Goal: Task Accomplishment & Management: Complete application form

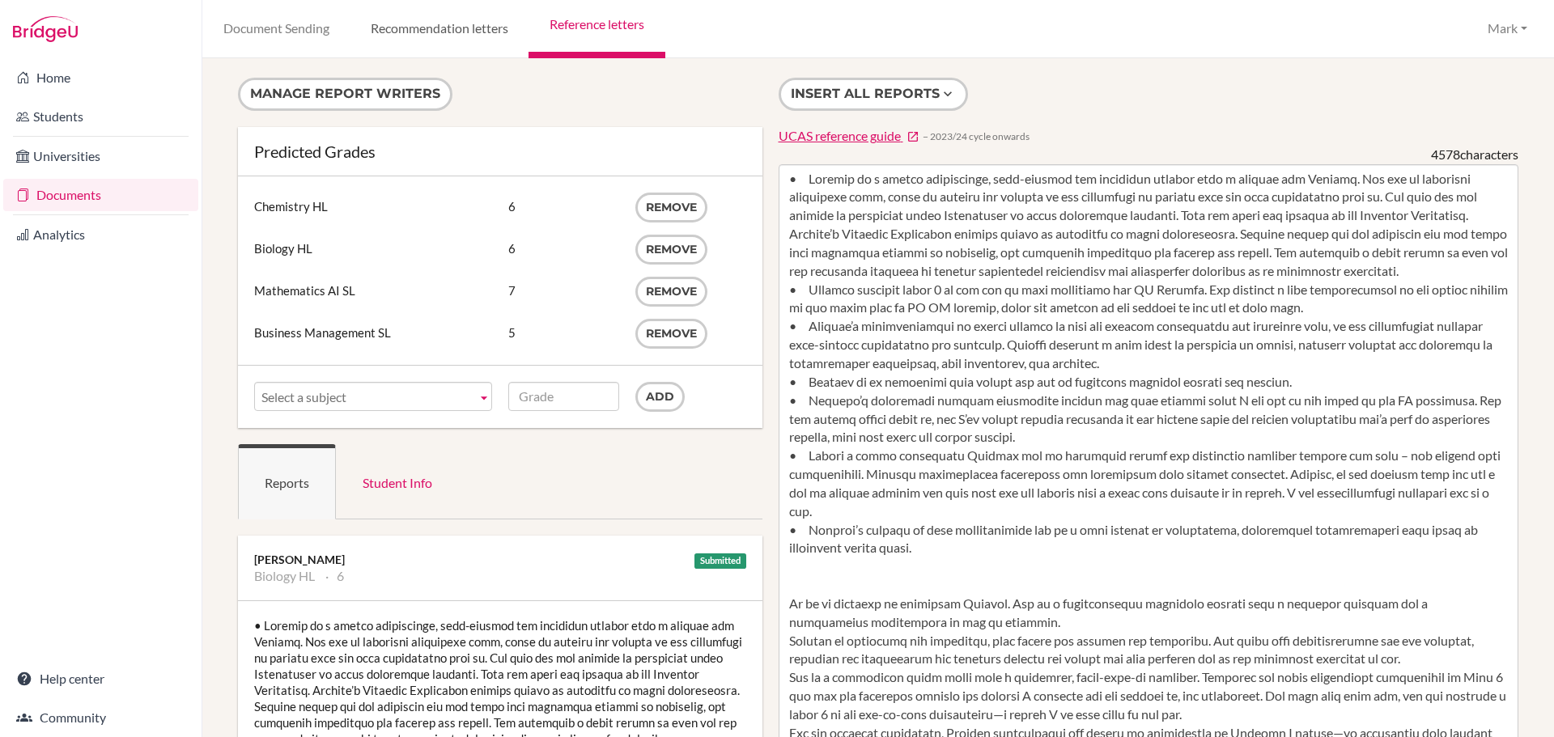
scroll to position [1345, 0]
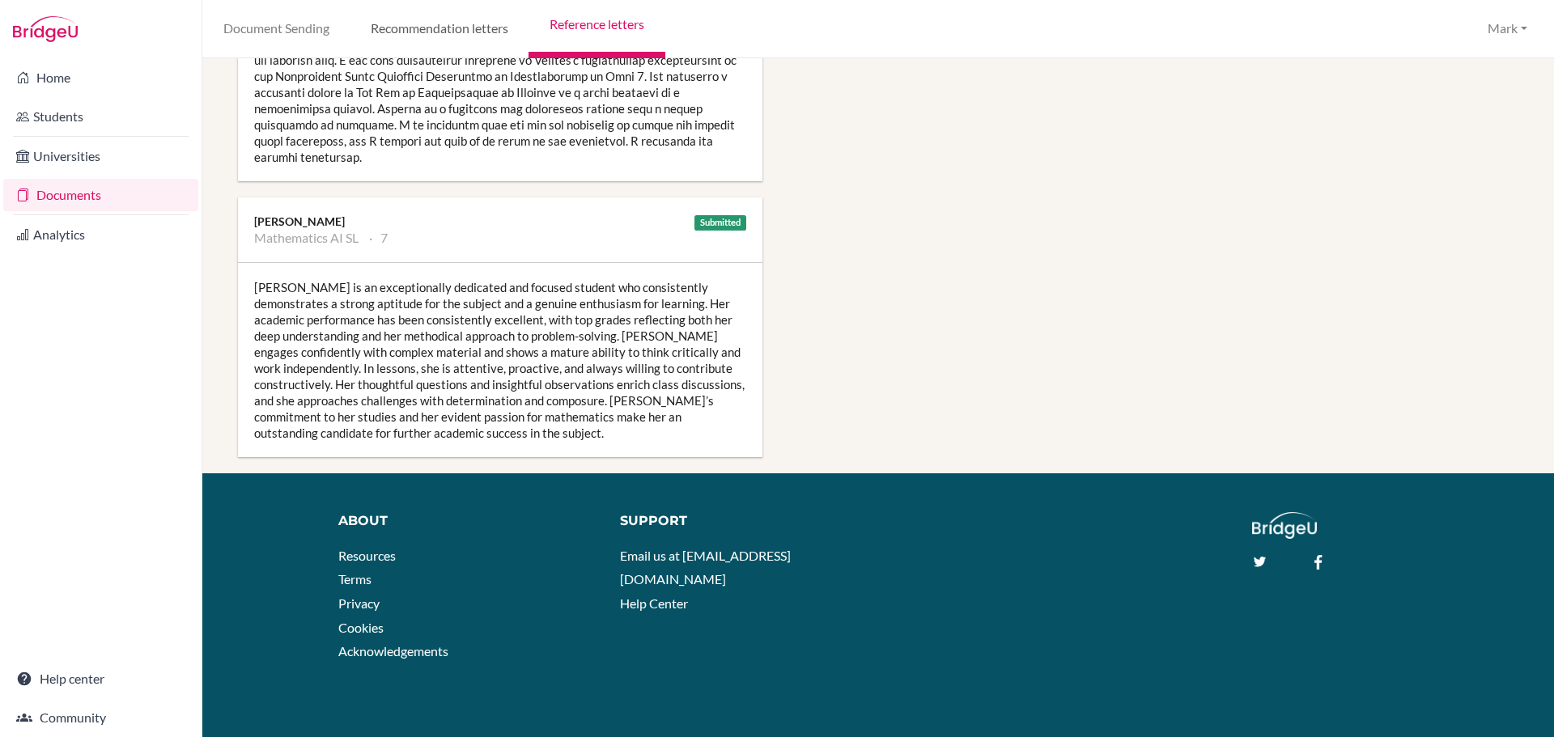
drag, startPoint x: 0, startPoint y: 0, endPoint x: 426, endPoint y: 32, distance: 427.0
click at [426, 32] on link "Recommendation letters" at bounding box center [439, 29] width 179 height 58
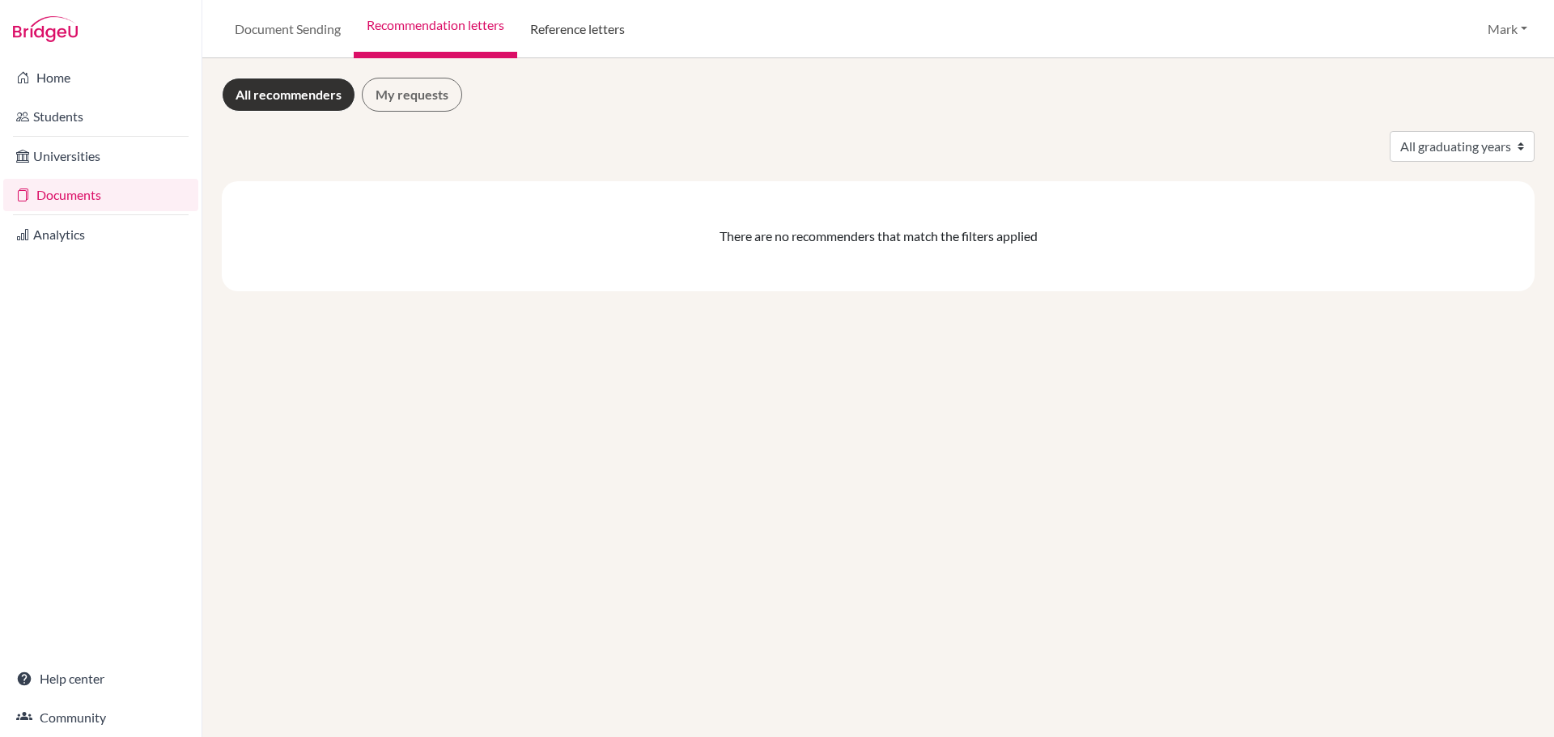
click at [575, 35] on link "Reference letters" at bounding box center [577, 29] width 121 height 58
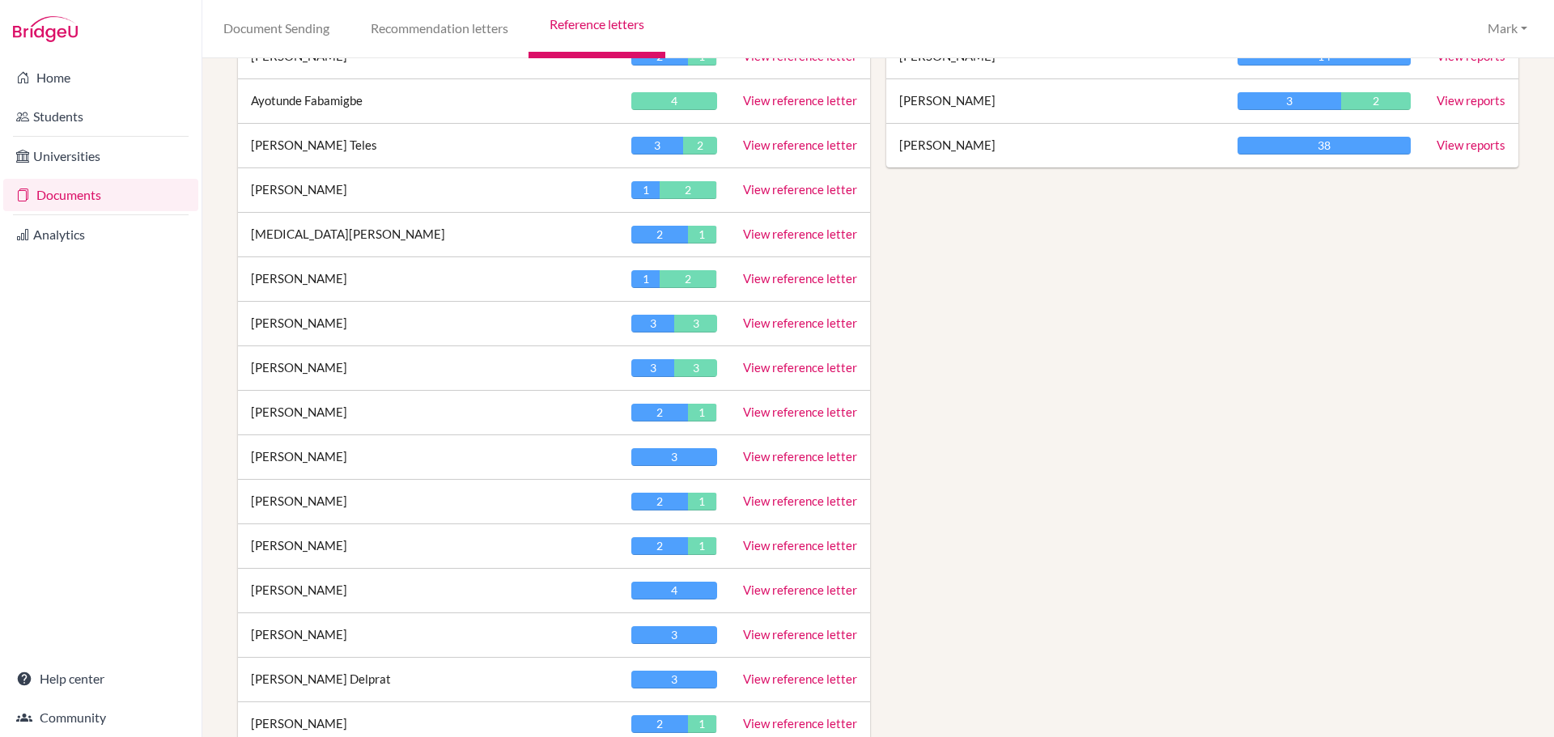
scroll to position [1214, 0]
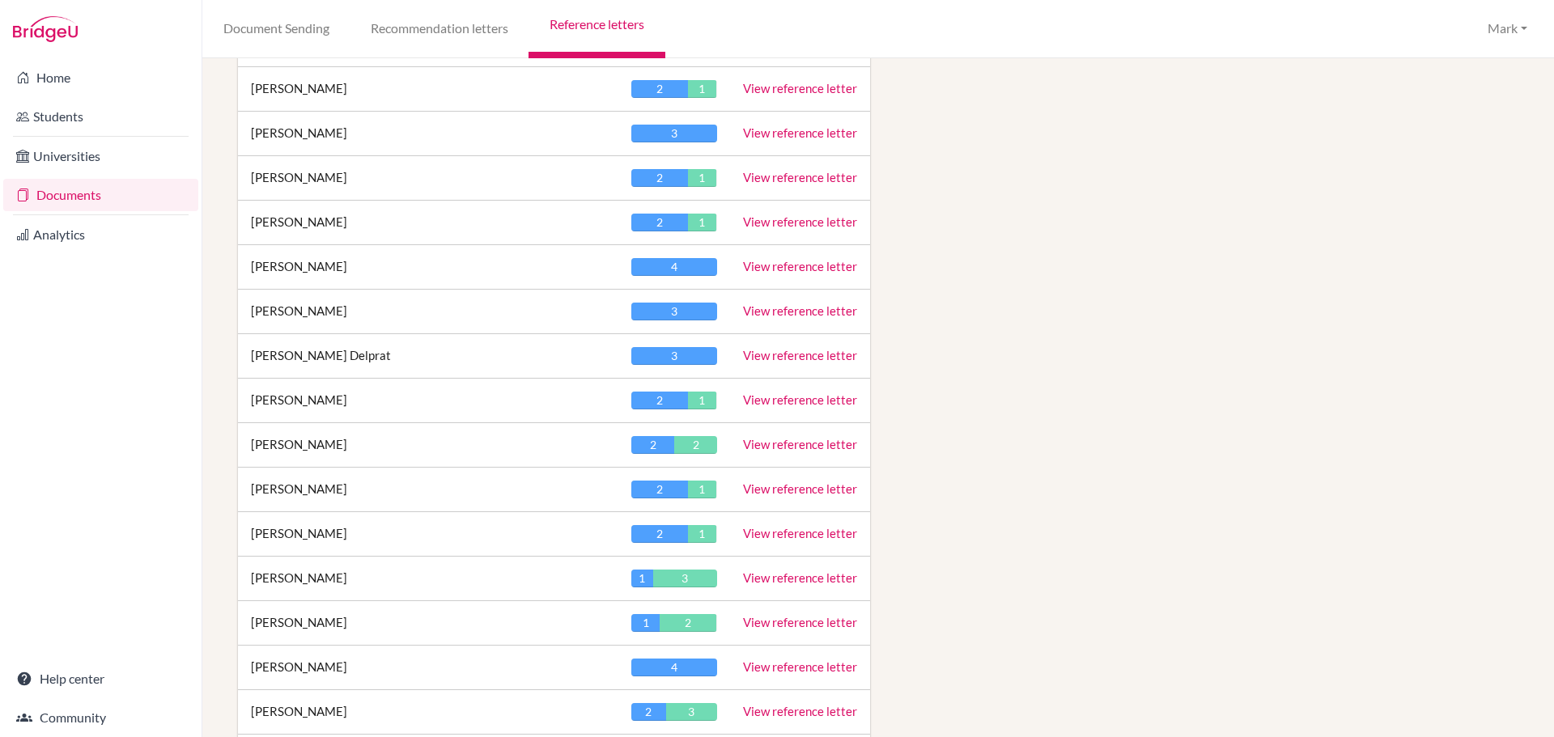
click at [754, 172] on link "View reference letter" at bounding box center [800, 177] width 114 height 15
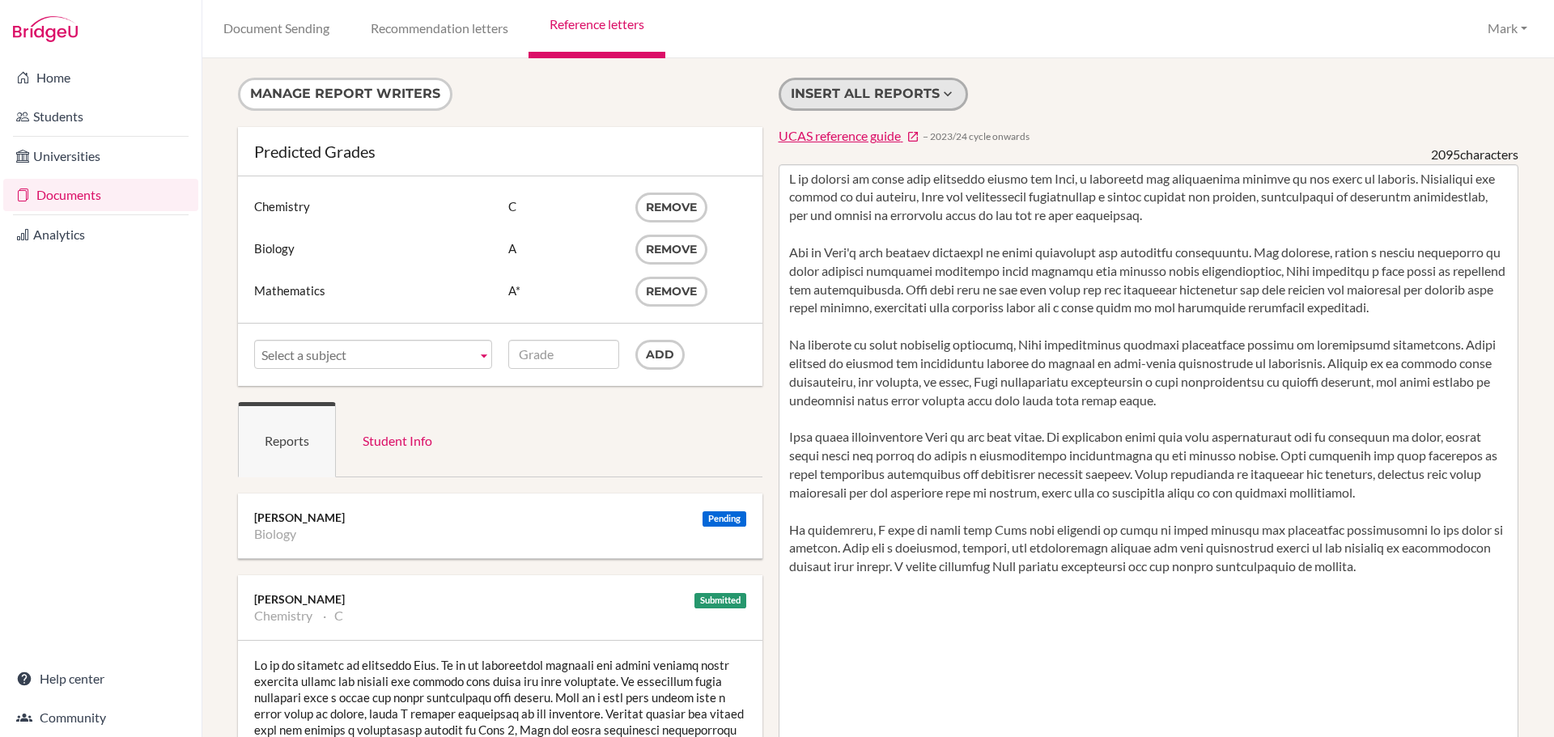
click at [873, 84] on button "Insert all reports" at bounding box center [873, 94] width 189 height 33
type textarea "I am pleased to write this reference letter for [PERSON_NAME], a dedicated and …"
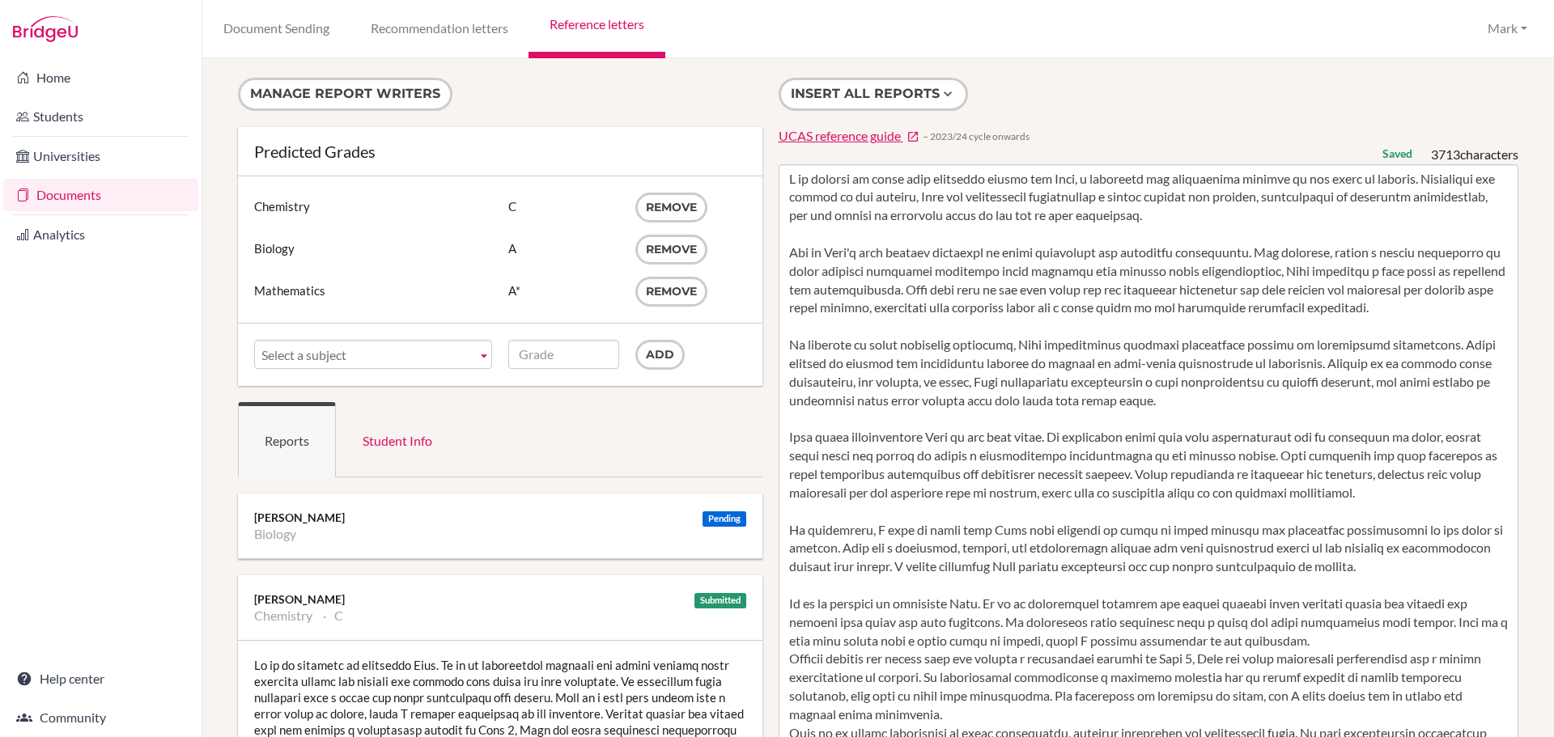
click at [642, 28] on link "Reference letters" at bounding box center [597, 29] width 136 height 58
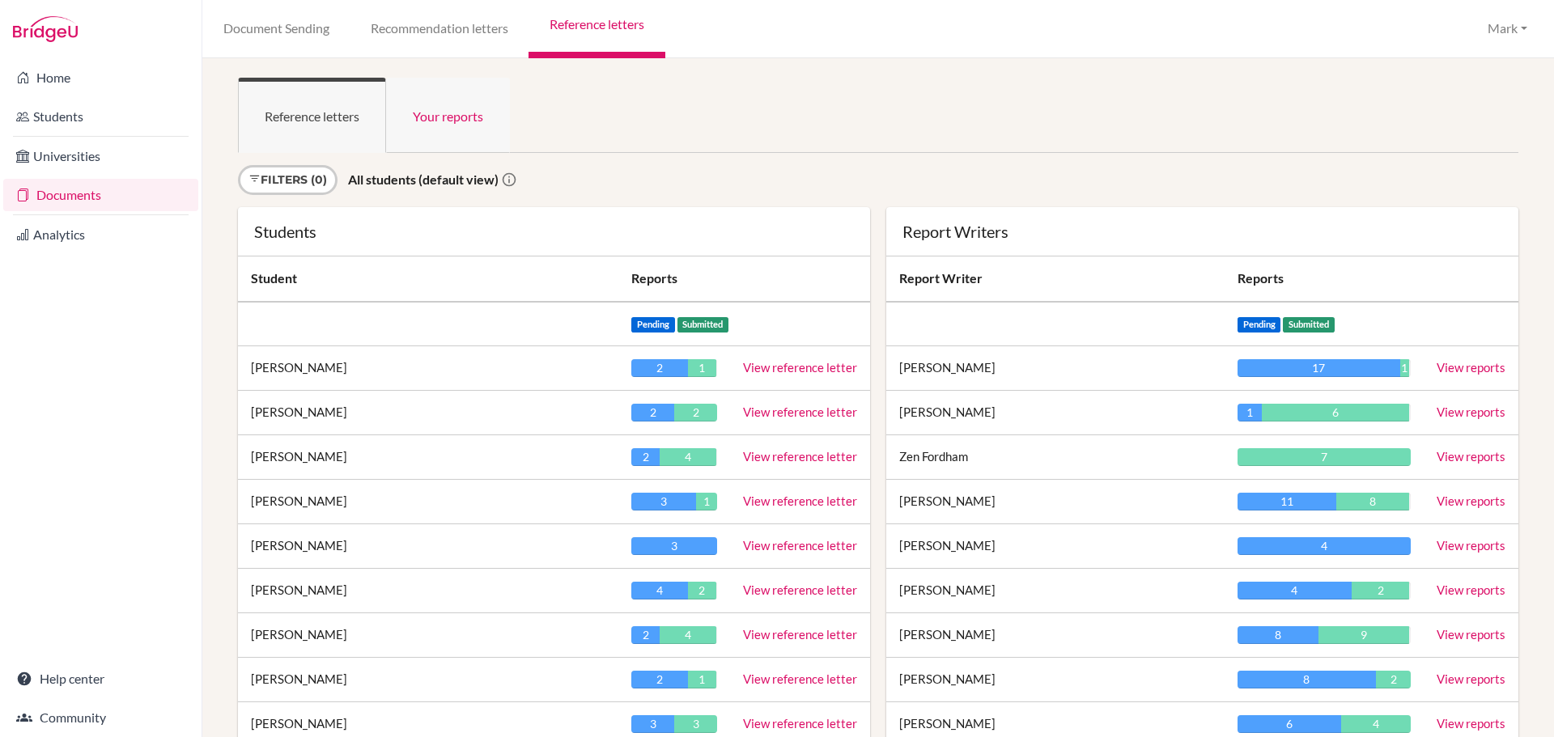
click at [437, 125] on link "Your reports" at bounding box center [448, 115] width 124 height 75
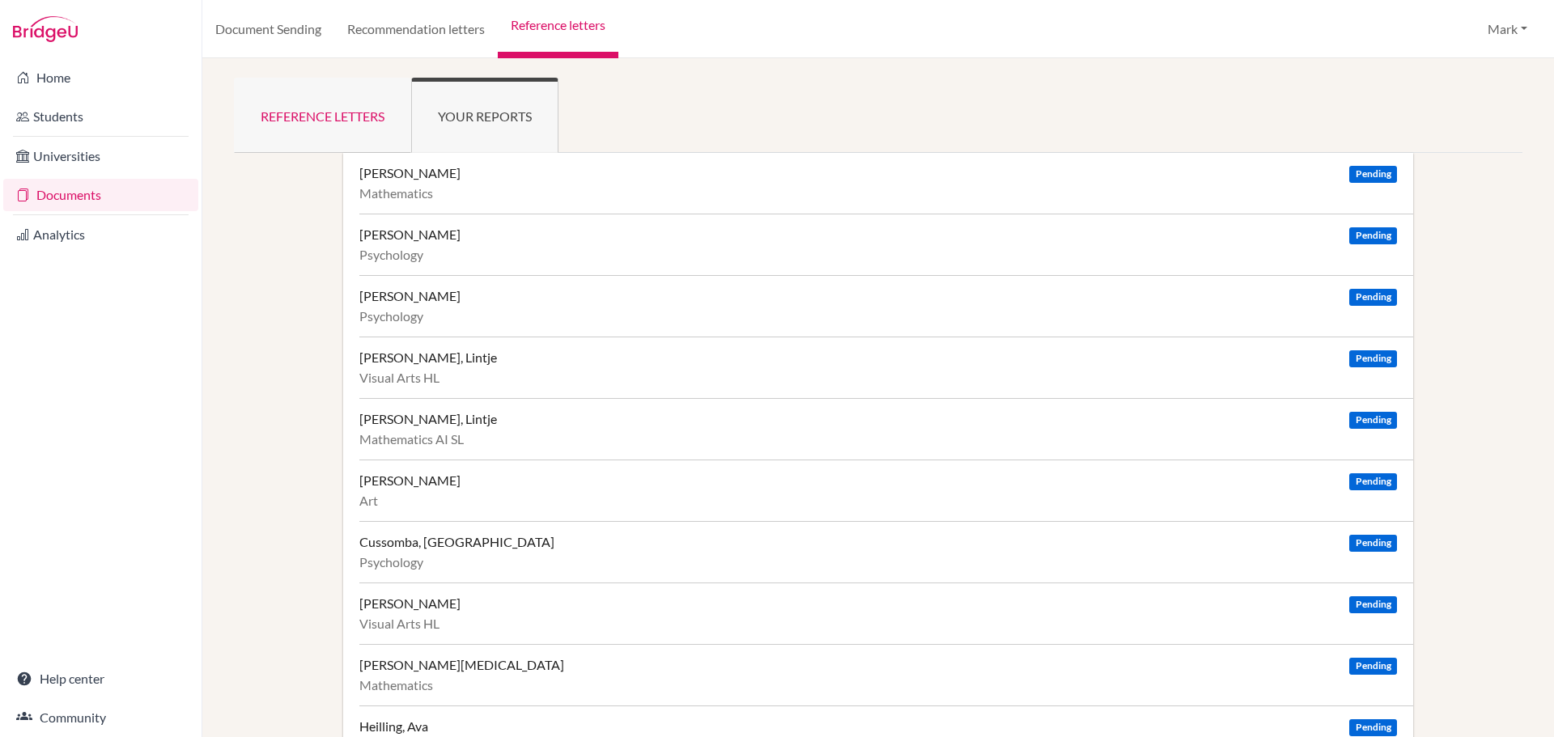
click at [321, 95] on link "Reference letters" at bounding box center [322, 115] width 177 height 75
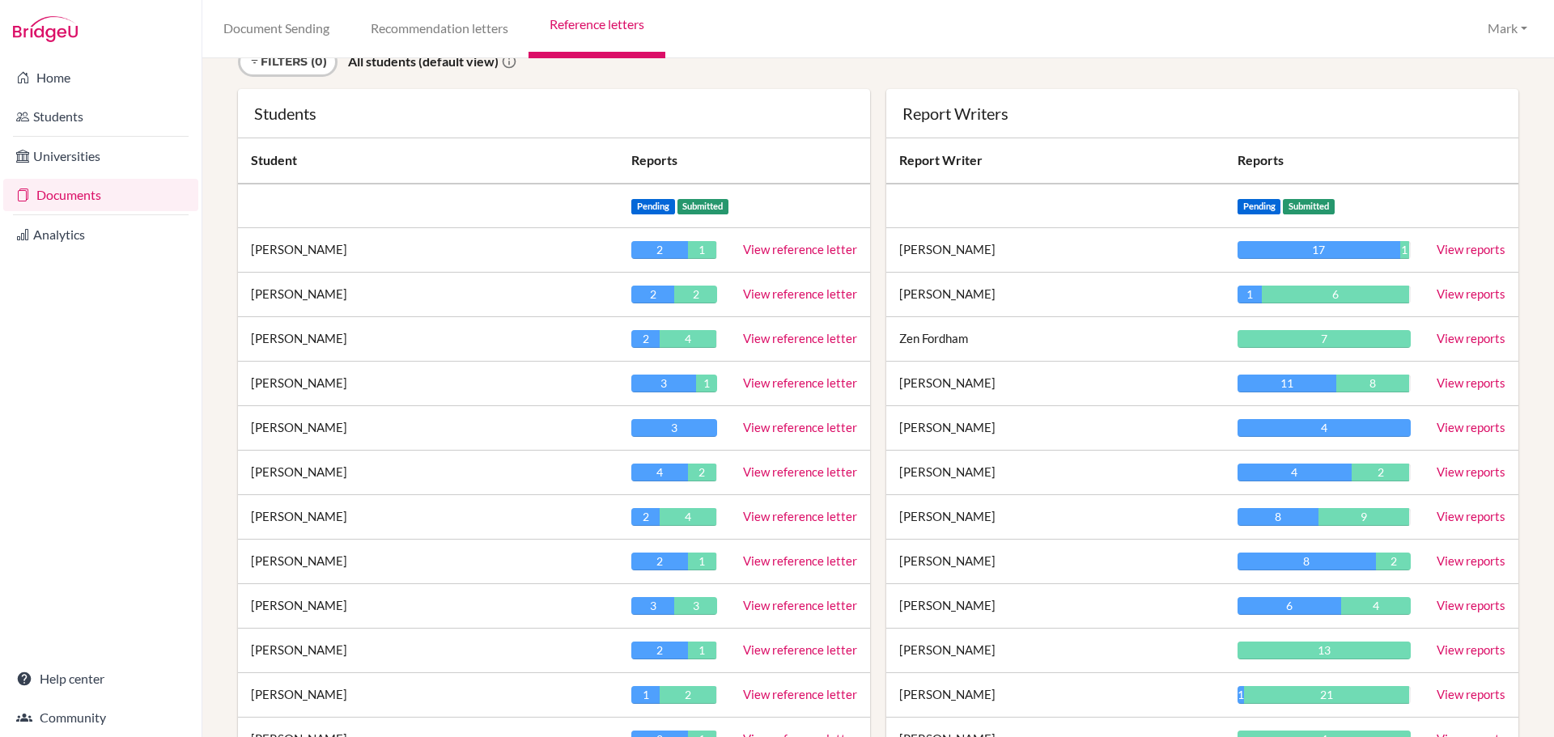
scroll to position [324, 0]
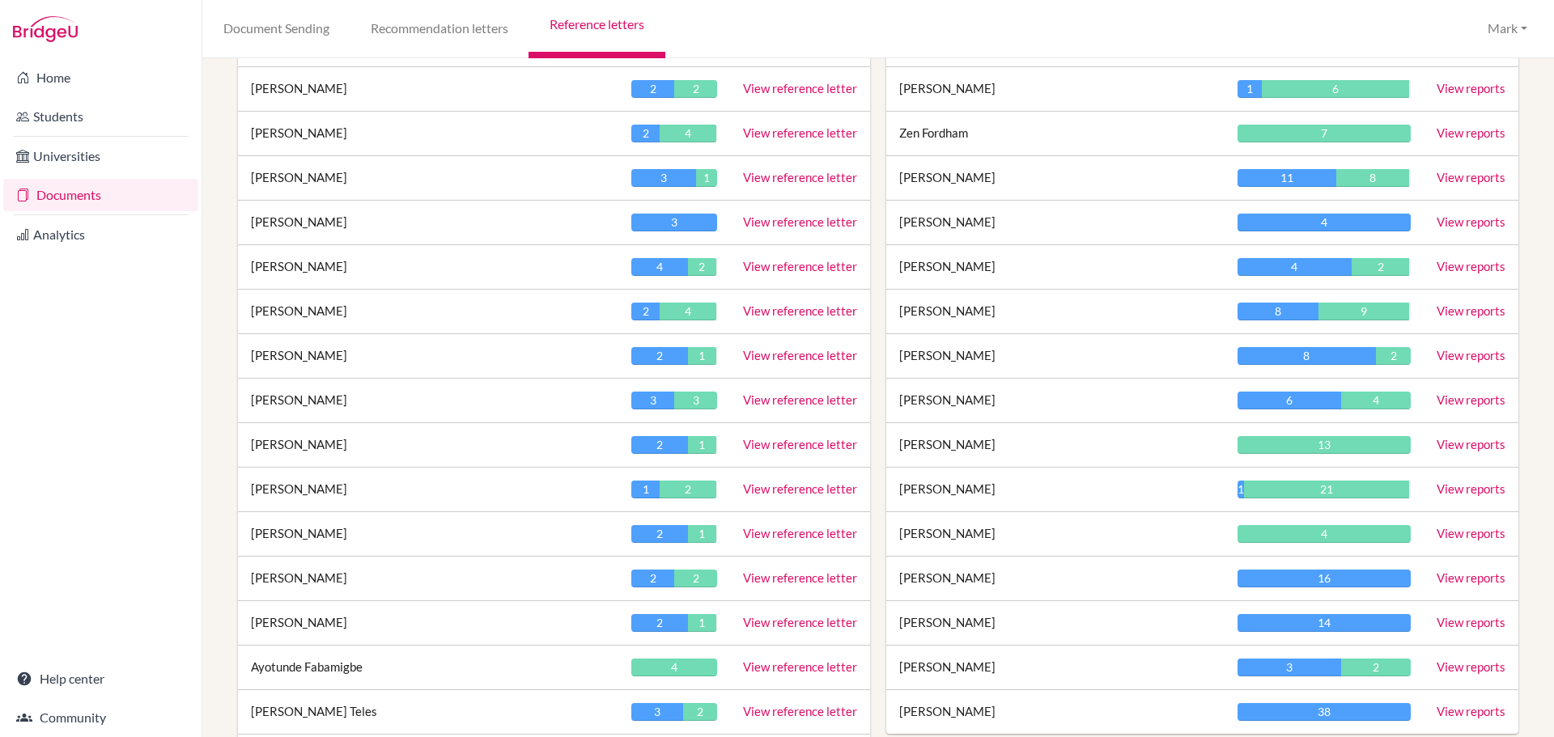
click at [771, 135] on link "View reference letter" at bounding box center [800, 132] width 114 height 15
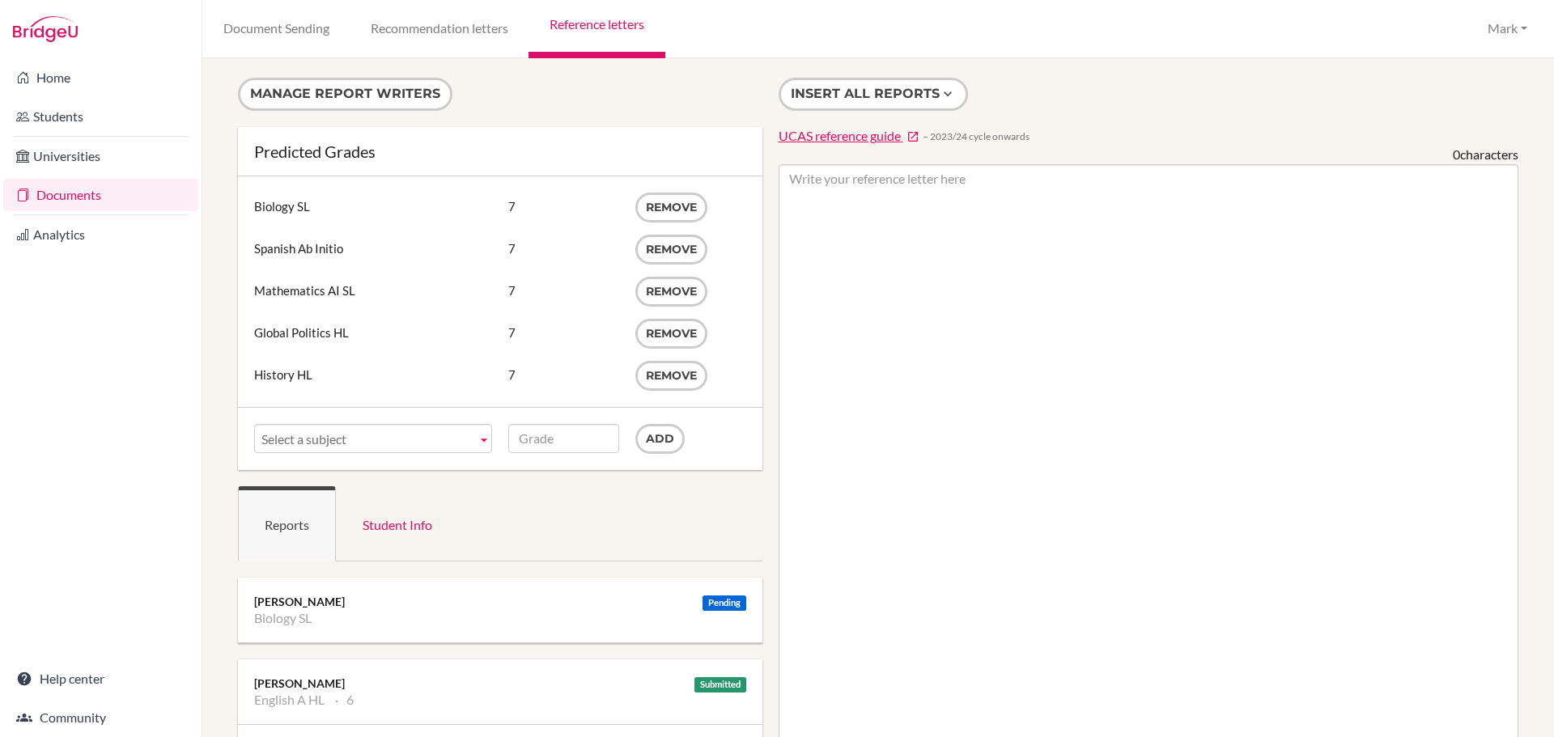
click at [886, 74] on div "Manage report writers Predicted Grades Subject Biology SL Grade 7 Remove Subjec…" at bounding box center [878, 397] width 1352 height 679
click at [883, 81] on button "Insert all reports" at bounding box center [873, 94] width 189 height 33
type textarea "- loremipsumd sitamet co a elitse doeiu - tempo incid, utla etdolorema aliq -en…"
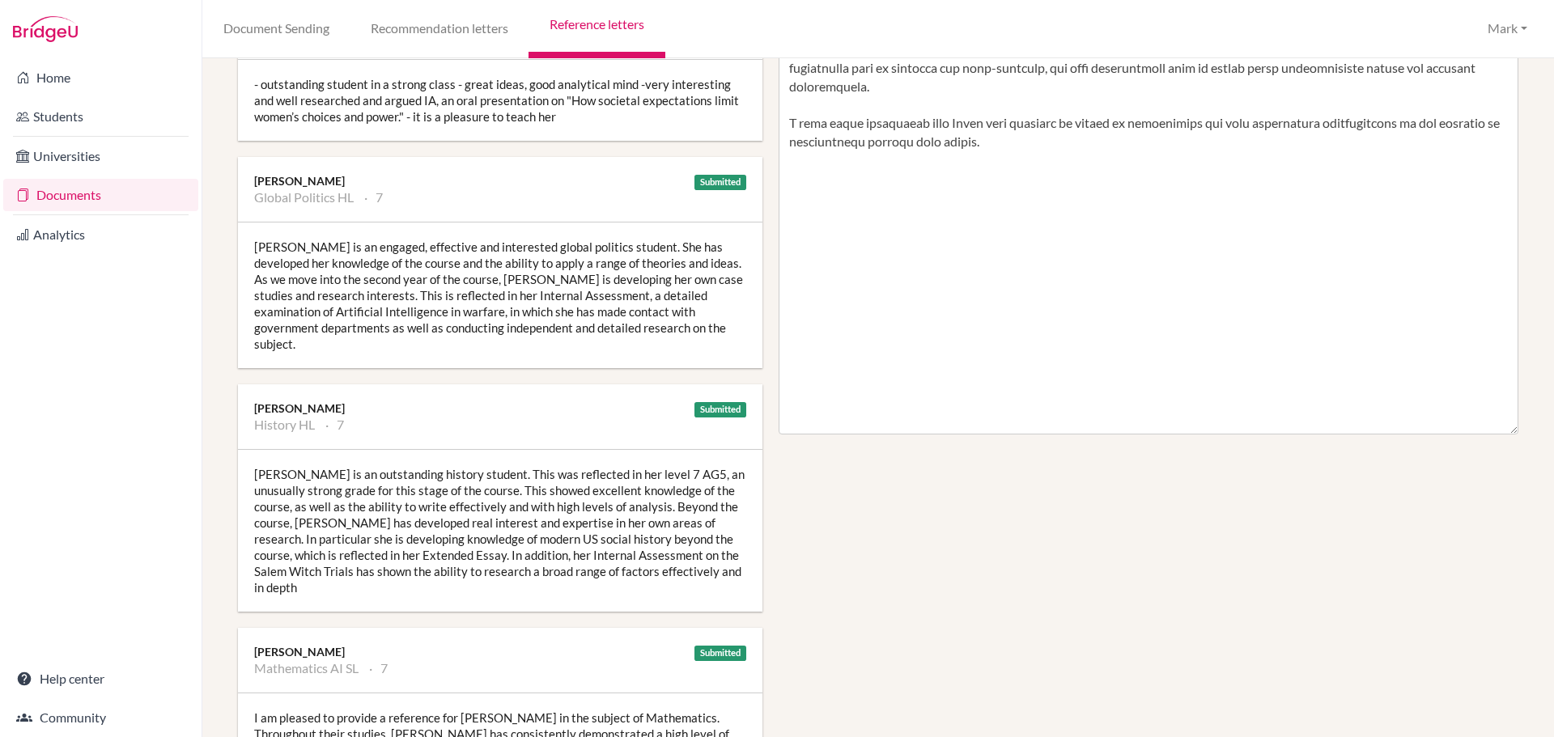
scroll to position [729, 0]
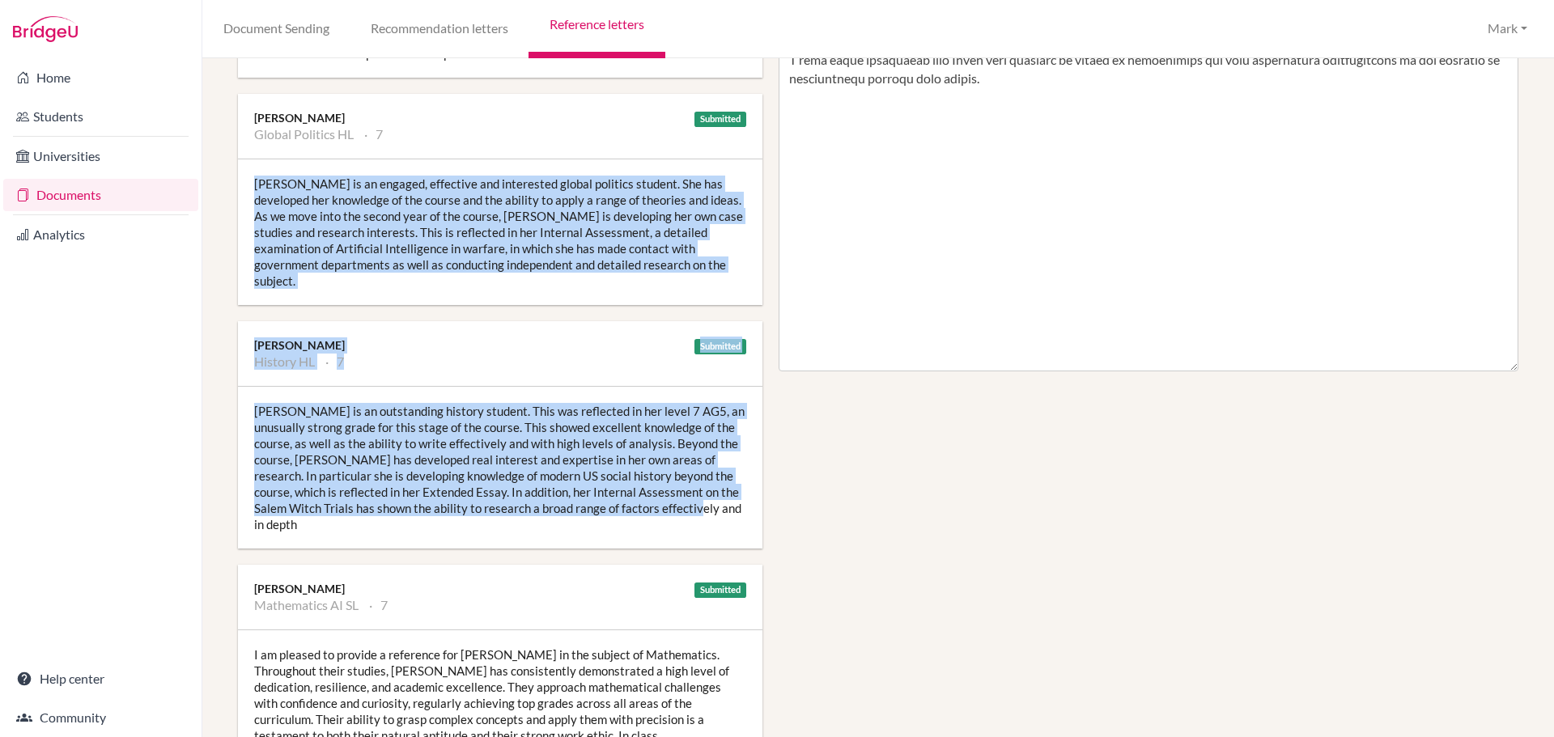
drag, startPoint x: 733, startPoint y: 491, endPoint x: 244, endPoint y: 172, distance: 583.5
click at [244, 172] on div "Pending [PERSON_NAME] Biology SL Submitted [PERSON_NAME] English A HL 6 - outst…" at bounding box center [500, 394] width 525 height 1090
copy div "[PERSON_NAME] is an engaged, effective and interested global politics student. …"
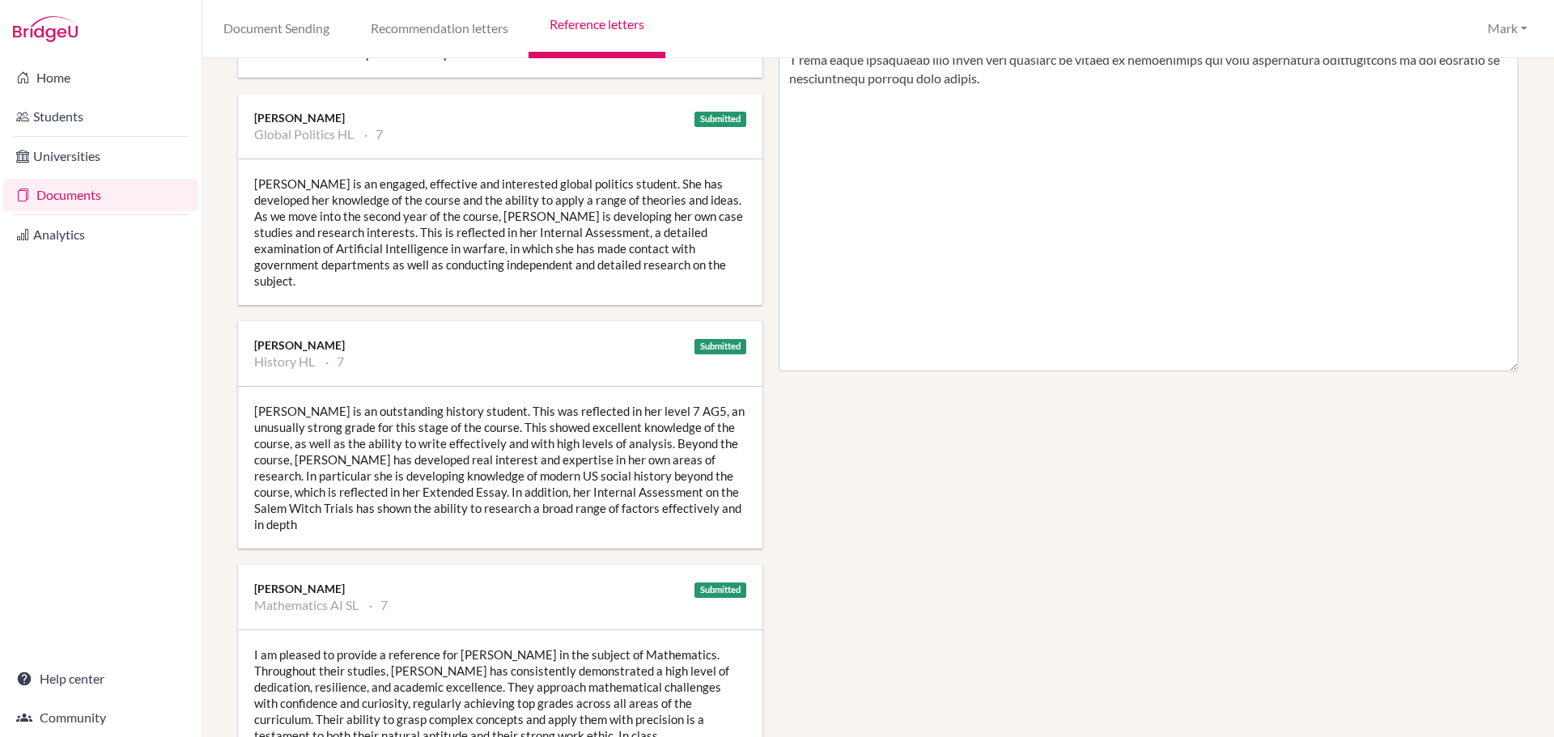
click at [407, 531] on div "Pending [PERSON_NAME] Biology SL Submitted [PERSON_NAME] English A HL 6 - outst…" at bounding box center [500, 394] width 525 height 1090
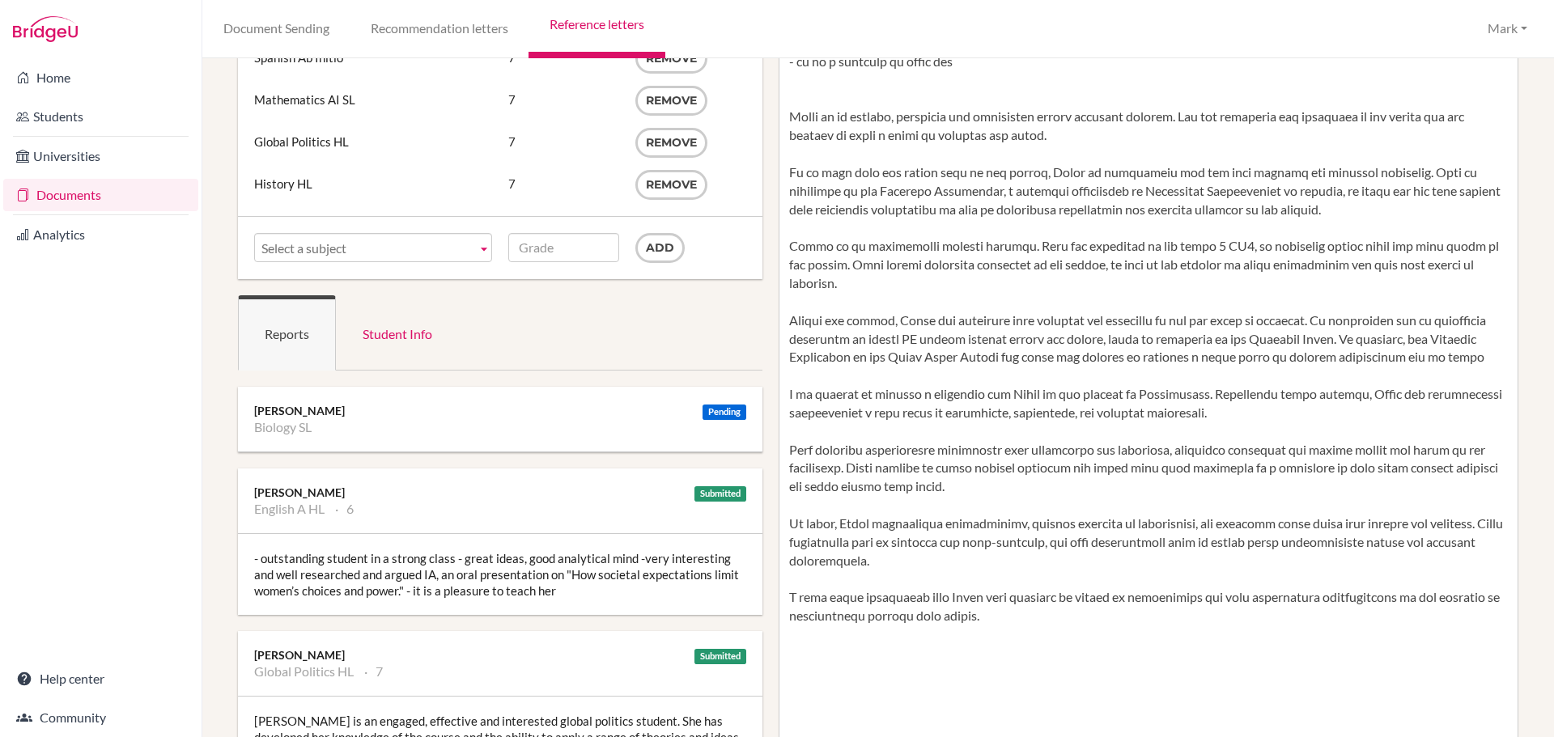
scroll to position [190, 0]
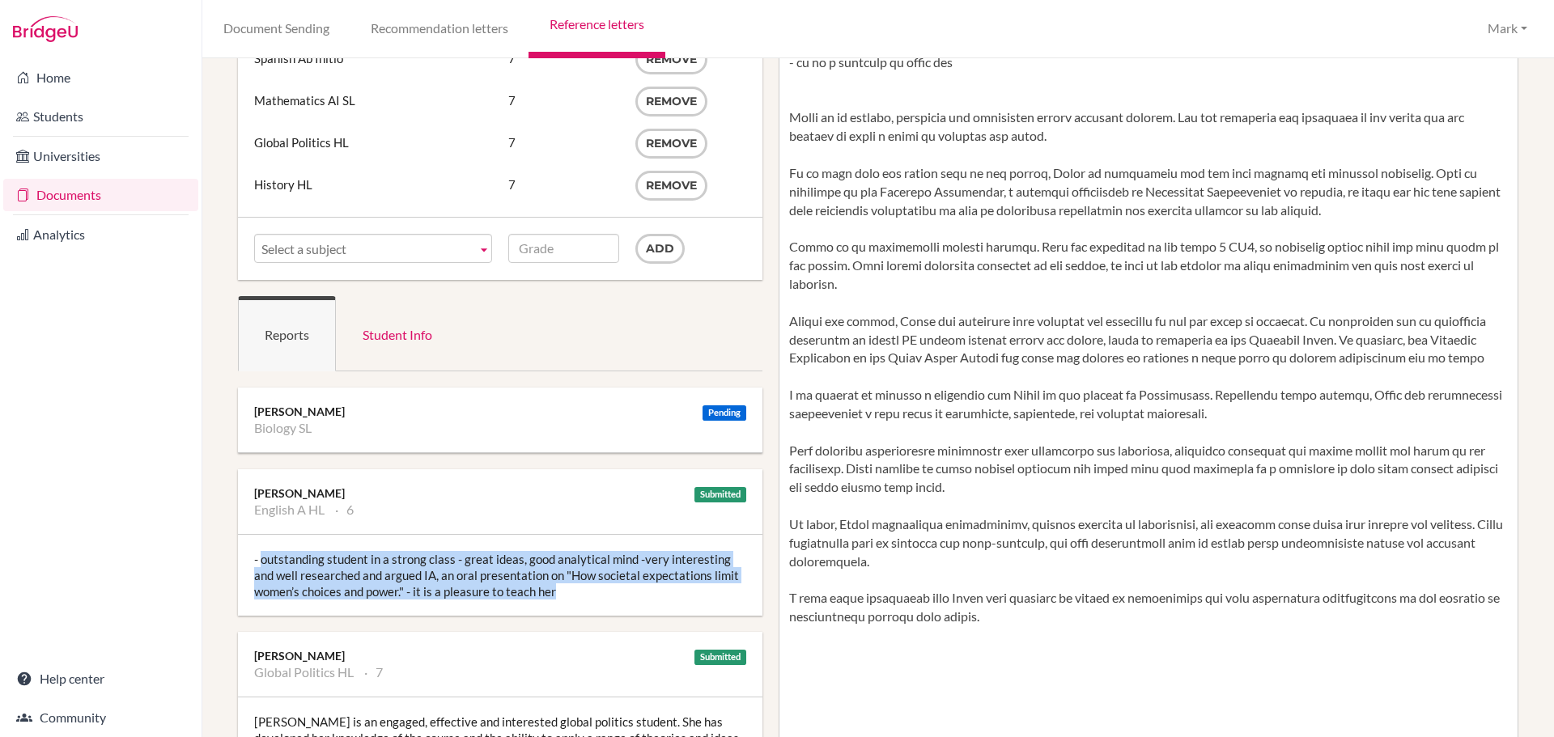
drag, startPoint x: 567, startPoint y: 597, endPoint x: 262, endPoint y: 561, distance: 307.4
click at [262, 561] on div "- outstanding student in a strong class - great ideas, good analytical mind -ve…" at bounding box center [500, 575] width 525 height 81
copy div "outstanding student in a strong class - great ideas, good analytical mind -very…"
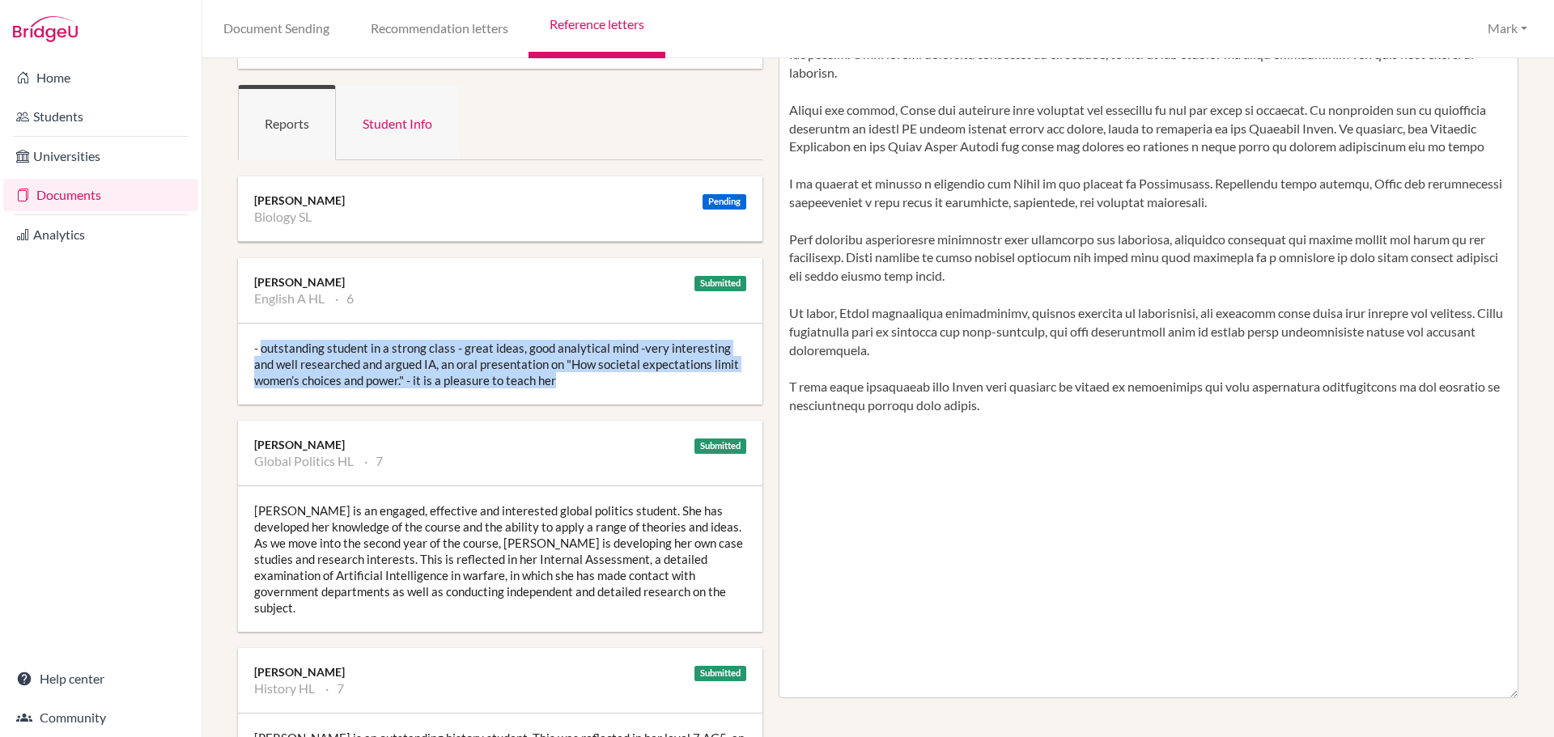
scroll to position [405, 0]
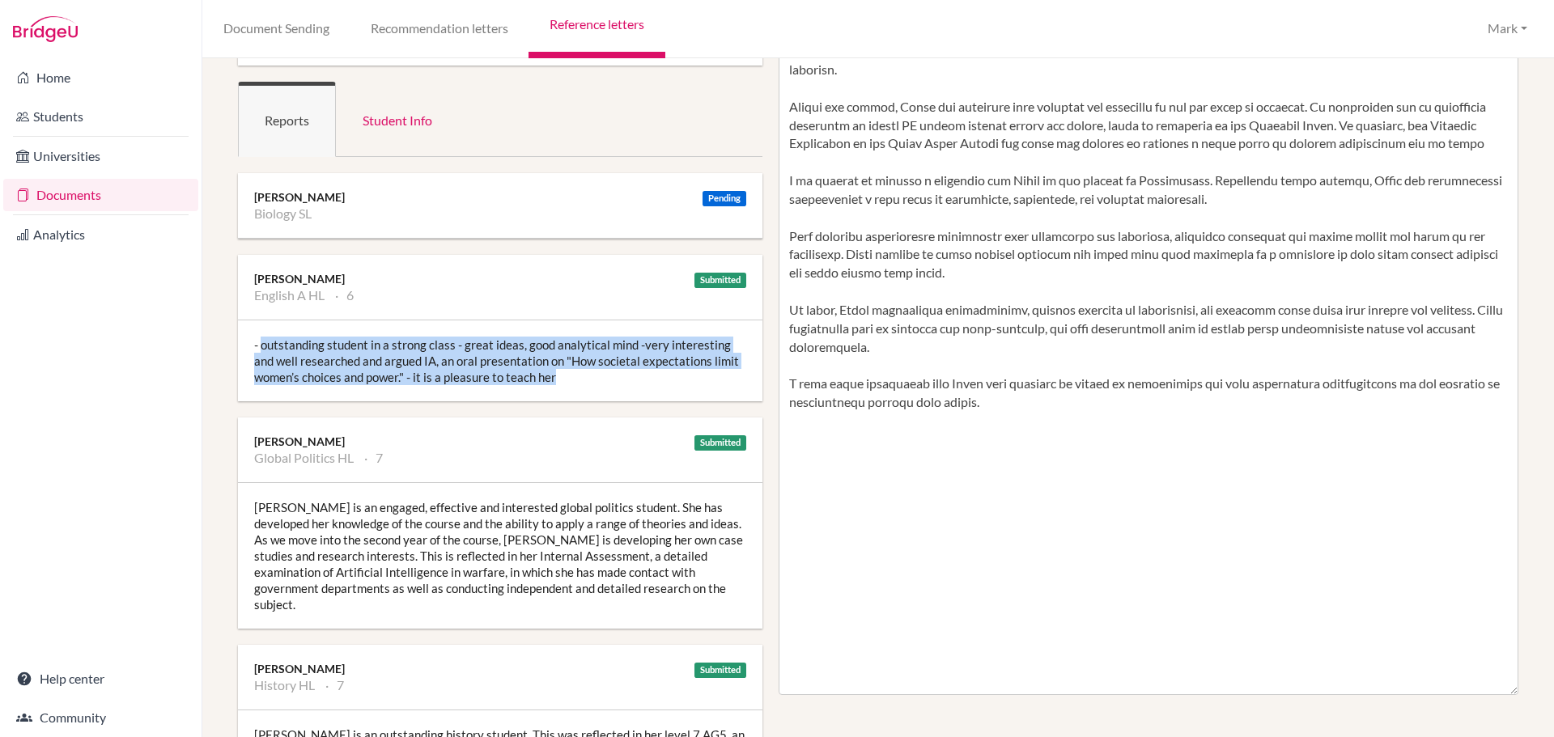
click at [501, 384] on div "- outstanding student in a strong class - great ideas, good analytical mind -ve…" at bounding box center [500, 361] width 525 height 81
drag, startPoint x: 561, startPoint y: 380, endPoint x: 643, endPoint y: 344, distance: 89.2
click at [643, 344] on div "- outstanding student in a strong class - great ideas, good analytical mind -ve…" at bounding box center [500, 361] width 525 height 81
copy div "very interesting and well researched and argued IA, an oral presentation on "Ho…"
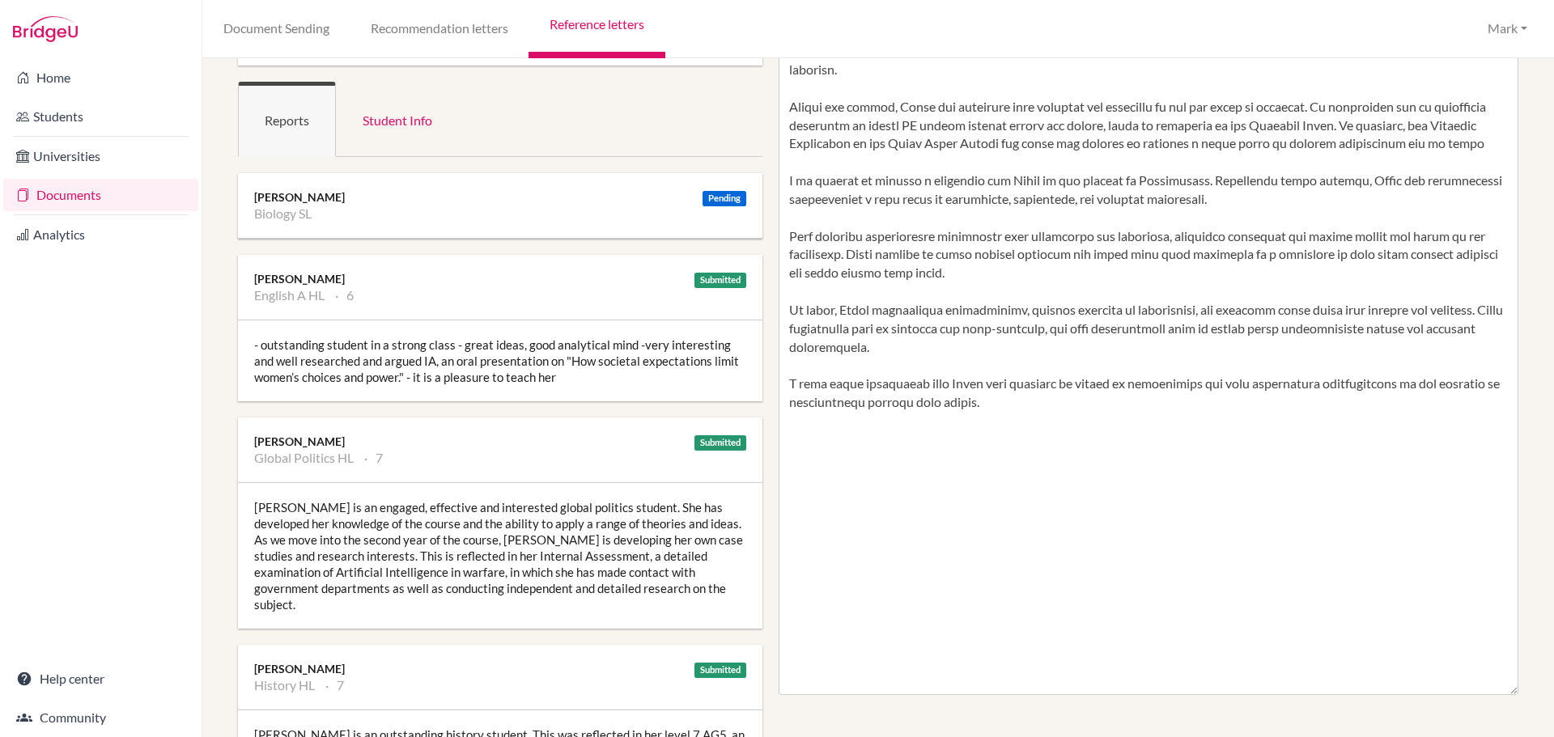
click at [465, 308] on div "Submitted [PERSON_NAME] English A HL 6" at bounding box center [500, 287] width 525 height 65
